Goal: Check status: Check status

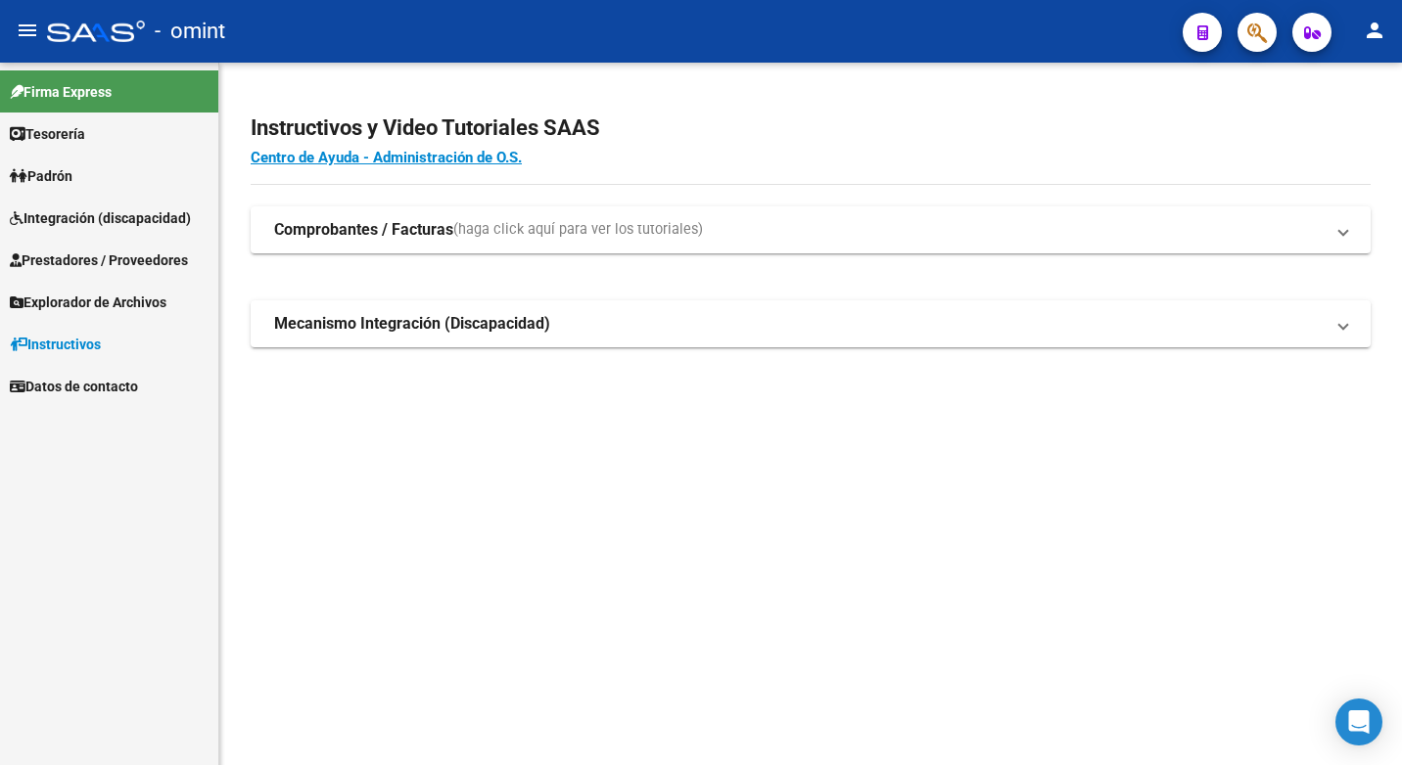
click at [115, 216] on span "Integración (discapacidad)" at bounding box center [100, 218] width 181 height 22
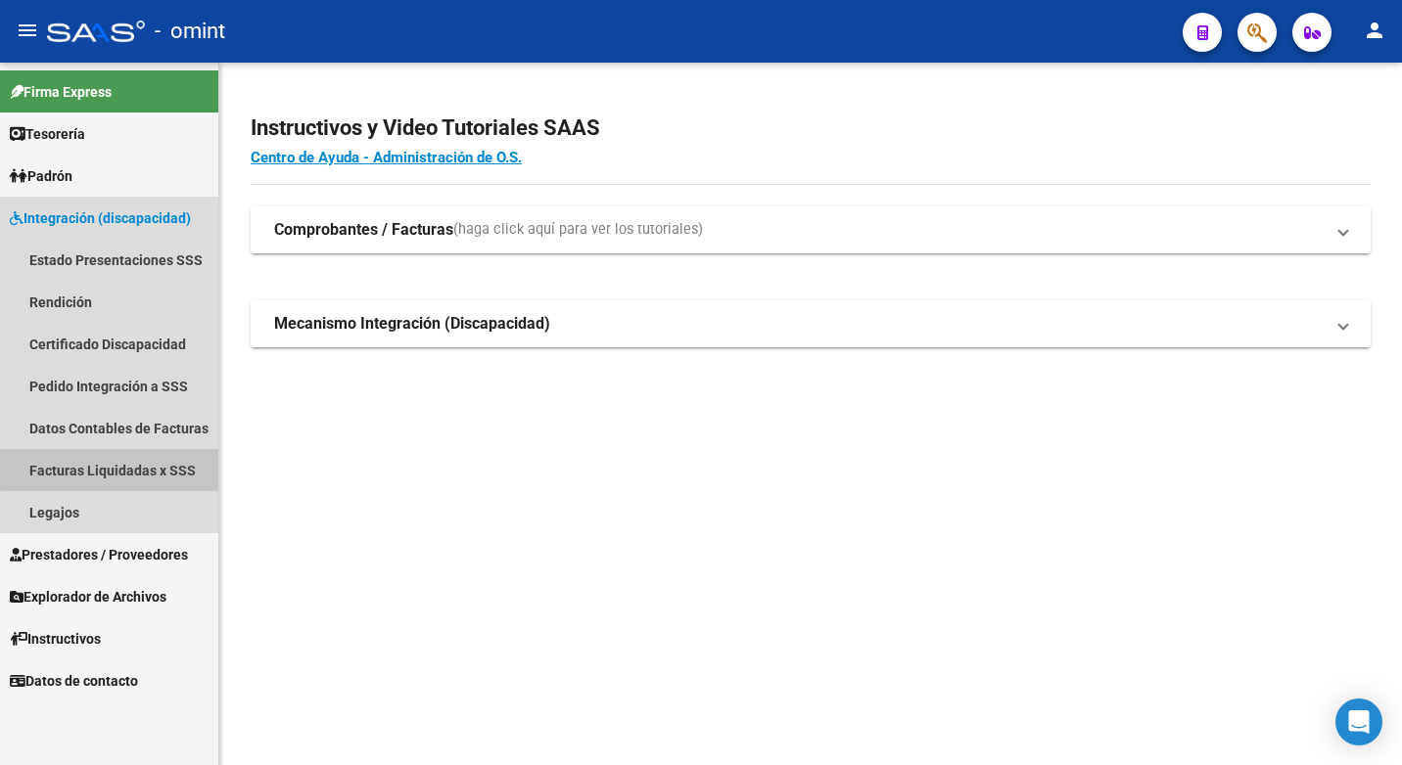
drag, startPoint x: 111, startPoint y: 469, endPoint x: 124, endPoint y: 468, distance: 13.7
click at [112, 469] on link "Facturas Liquidadas x SSS" at bounding box center [109, 470] width 218 height 42
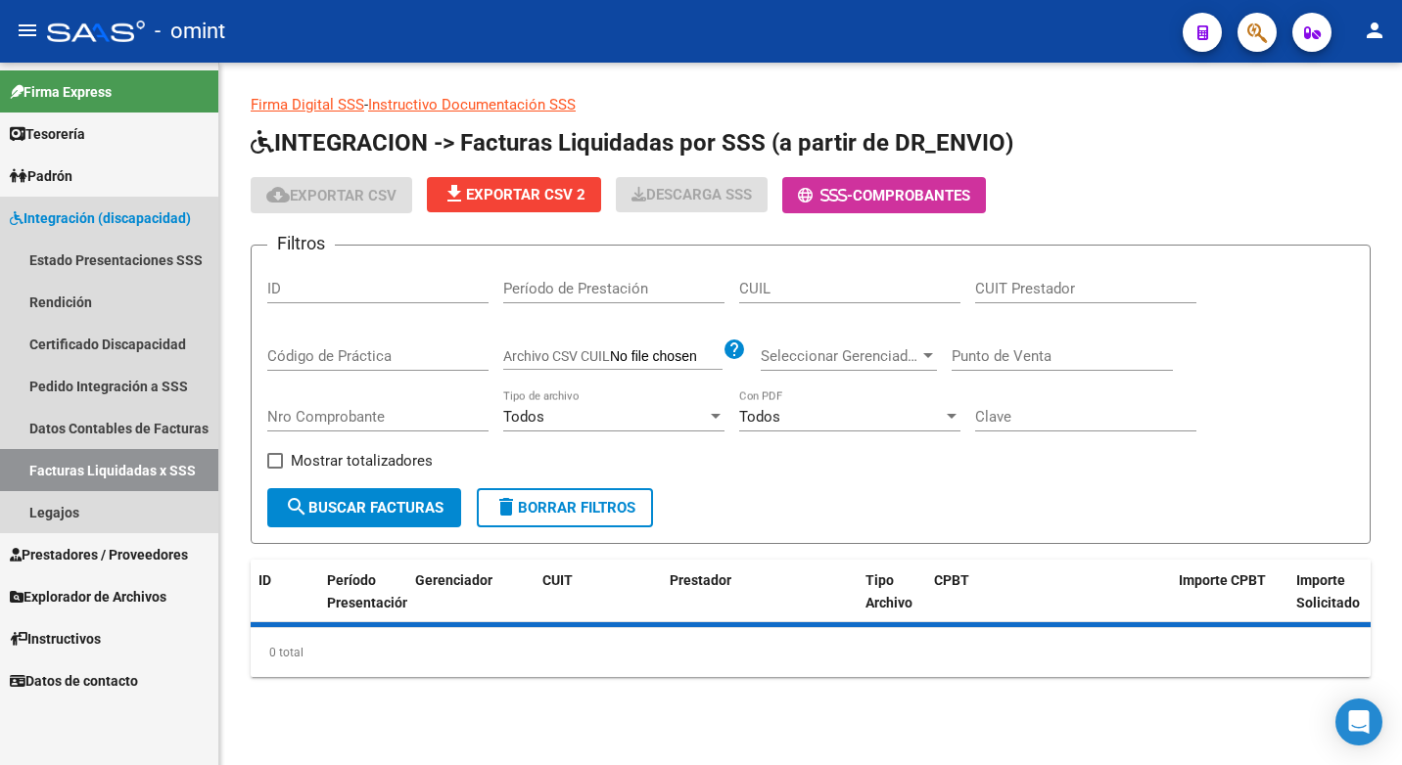
click at [103, 468] on link "Facturas Liquidadas x SSS" at bounding box center [109, 470] width 218 height 42
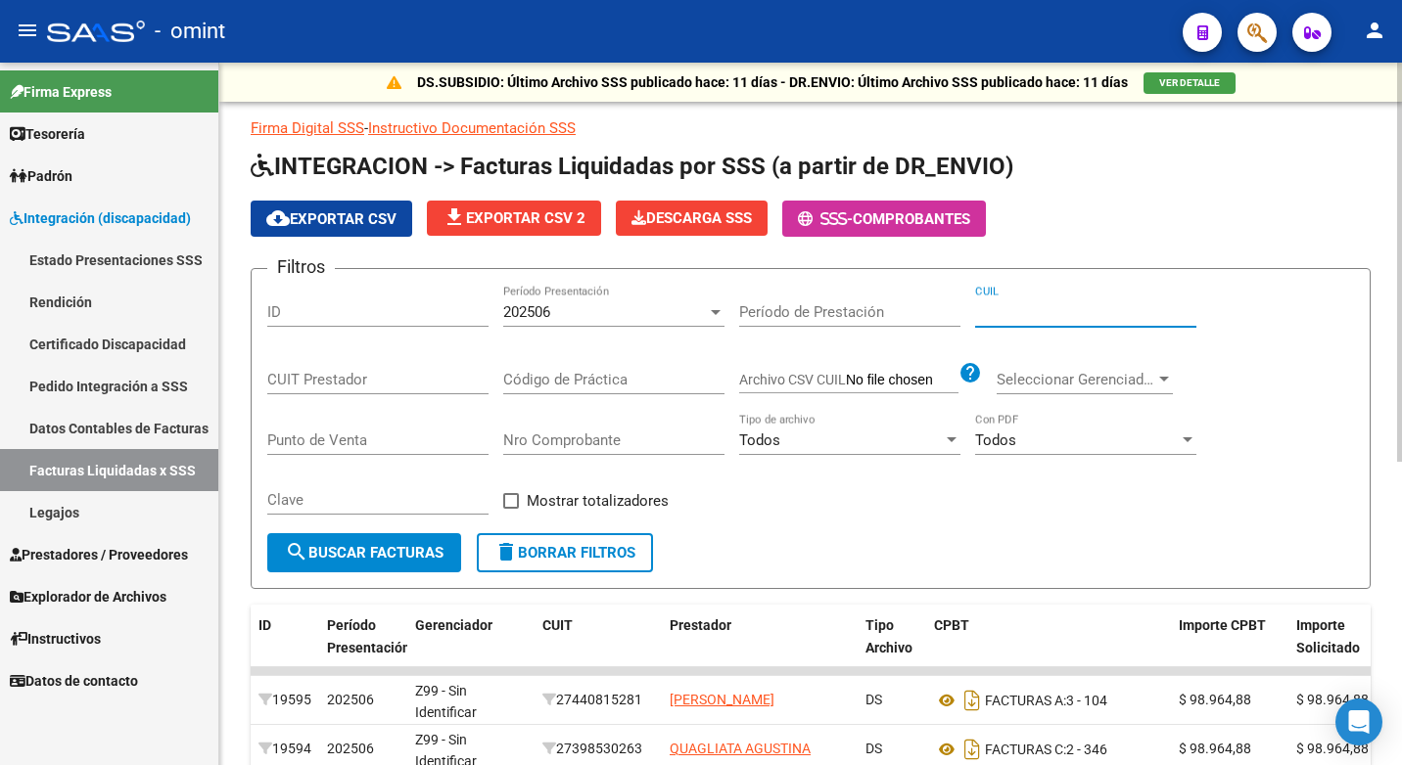
click at [1021, 320] on input "CUIL" at bounding box center [1085, 312] width 221 height 18
type input "20-58785835-6"
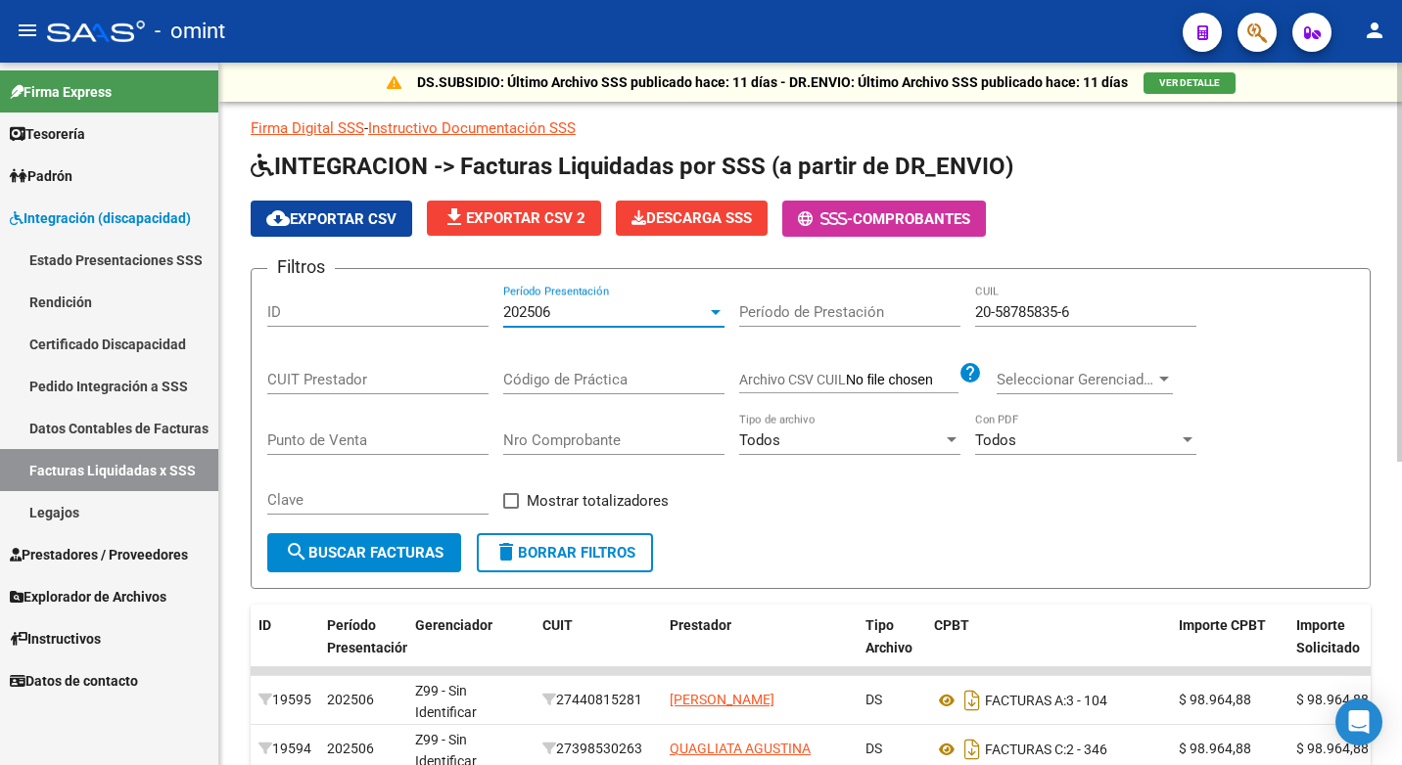
click at [702, 314] on div "202506" at bounding box center [605, 312] width 204 height 18
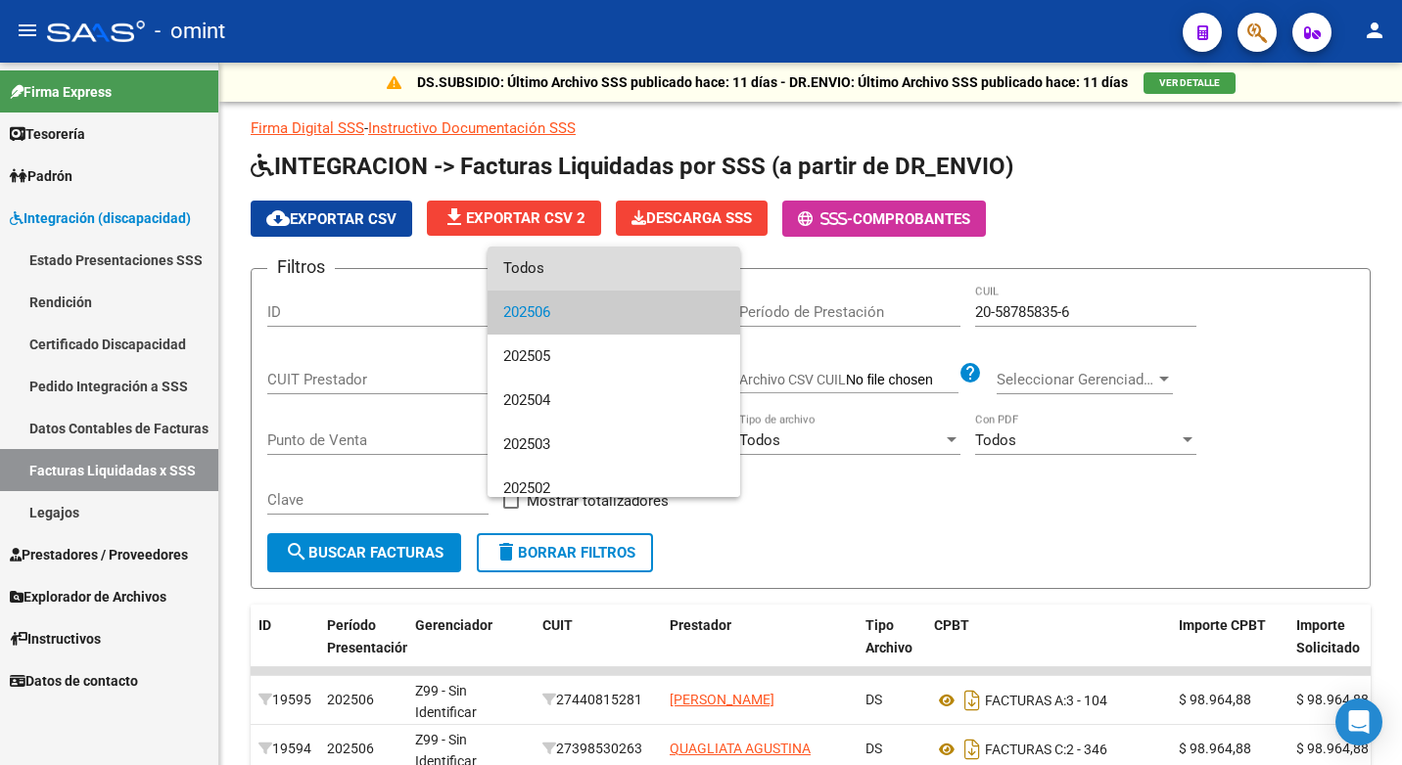
click at [615, 273] on span "Todos" at bounding box center [613, 269] width 221 height 44
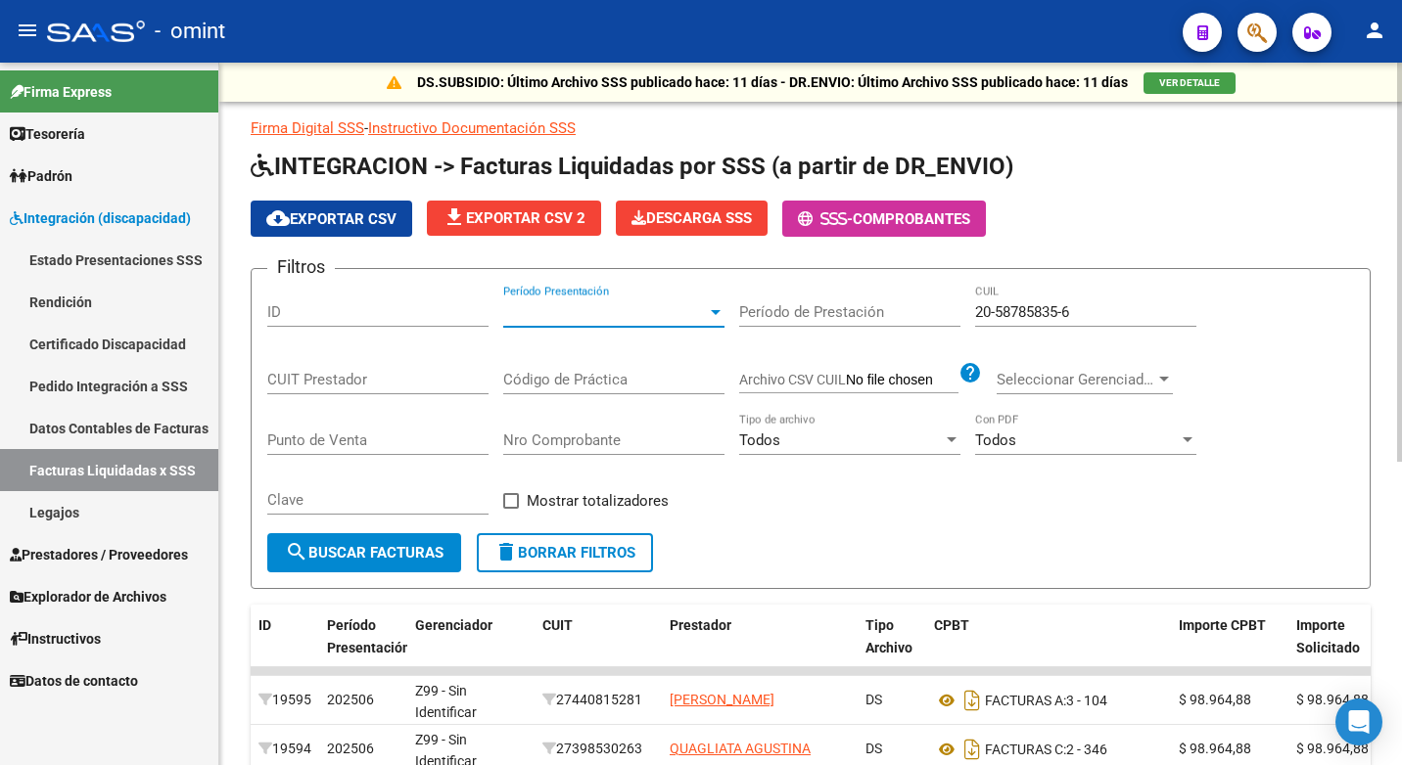
click at [424, 554] on span "search Buscar Facturas" at bounding box center [364, 553] width 159 height 18
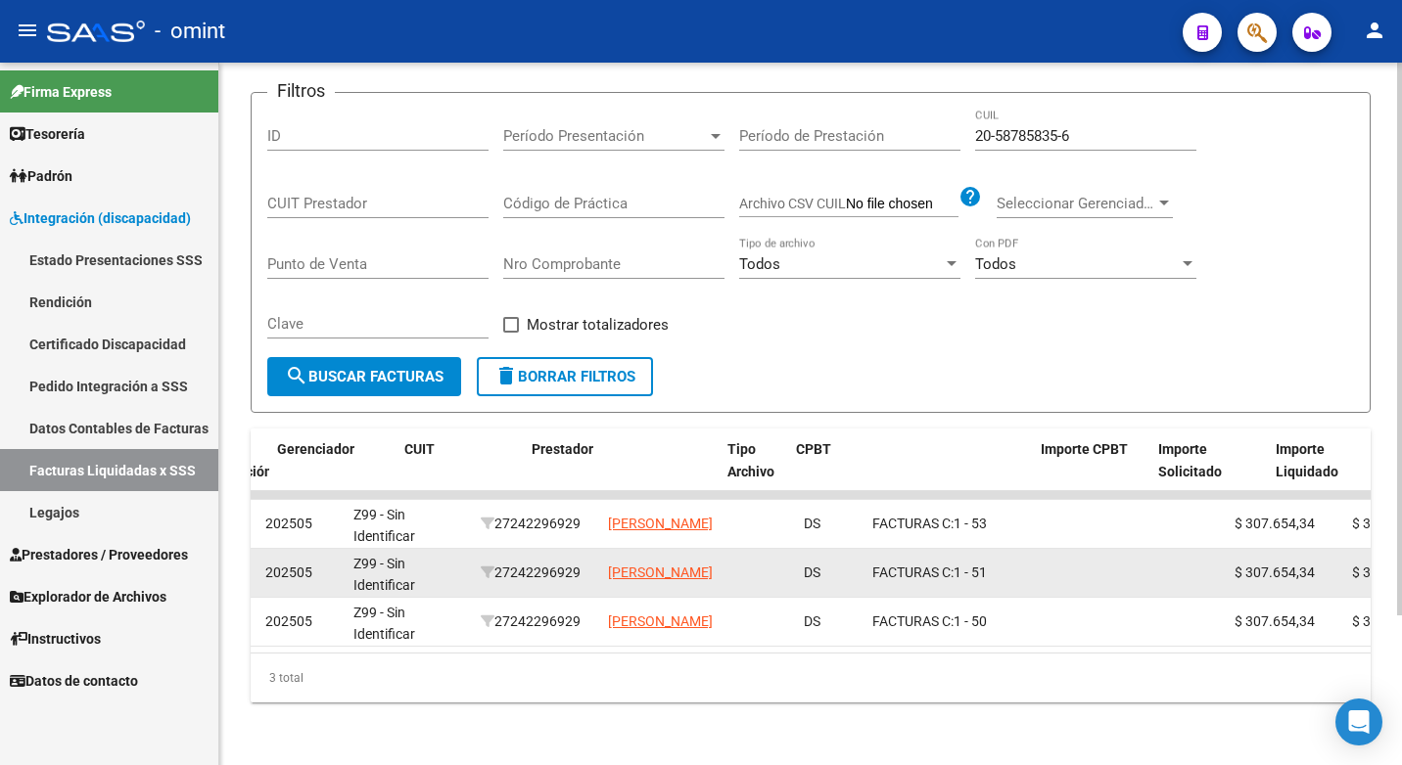
scroll to position [0, 138]
